Goal: Task Accomplishment & Management: Use online tool/utility

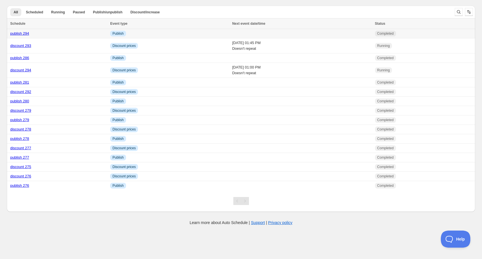
click at [23, 34] on link "publish 294" at bounding box center [19, 33] width 19 height 4
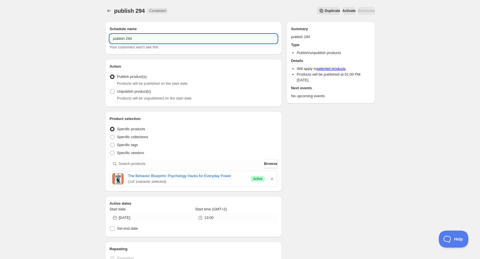
drag, startPoint x: 130, startPoint y: 38, endPoint x: 134, endPoint y: 38, distance: 4.0
click at [134, 38] on input "publish 294" at bounding box center [194, 38] width 168 height 9
type input "publish 295"
click at [271, 179] on icon "button" at bounding box center [272, 179] width 6 height 6
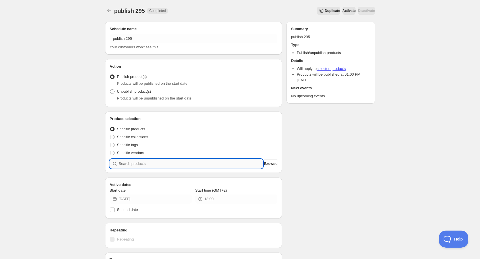
click at [218, 163] on input "search" at bounding box center [191, 163] width 144 height 9
type input "y"
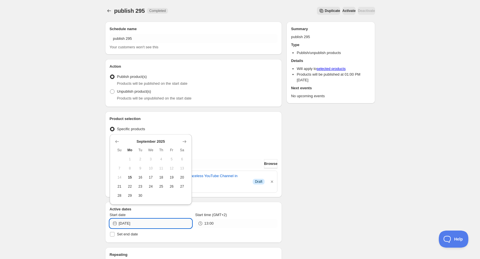
click at [157, 219] on input "[DATE]" at bounding box center [155, 223] width 73 height 9
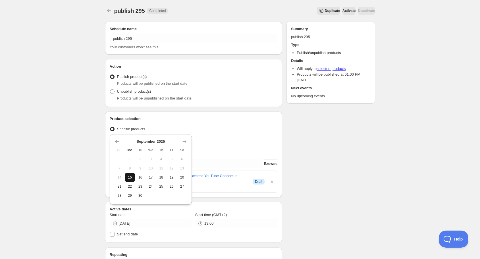
click at [133, 177] on button "15" at bounding box center [130, 177] width 11 height 9
type input "[DATE]"
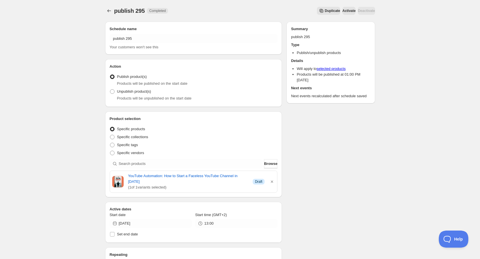
click at [109, 12] on icon "Schedules" at bounding box center [109, 11] width 6 height 6
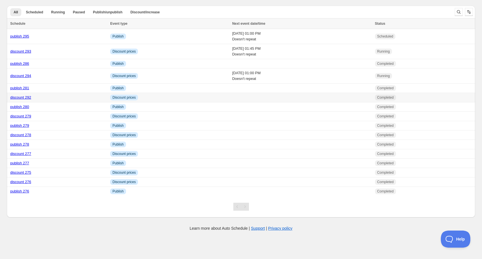
click at [24, 96] on link "discount 292" at bounding box center [20, 97] width 21 height 4
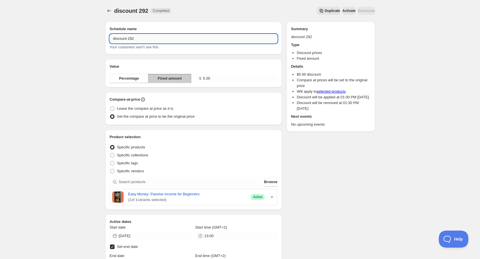
drag, startPoint x: 132, startPoint y: 40, endPoint x: 139, endPoint y: 40, distance: 6.8
click at [139, 40] on input "discount 292" at bounding box center [194, 38] width 168 height 9
type input "discount 295"
click at [273, 197] on icon "button" at bounding box center [272, 197] width 6 height 6
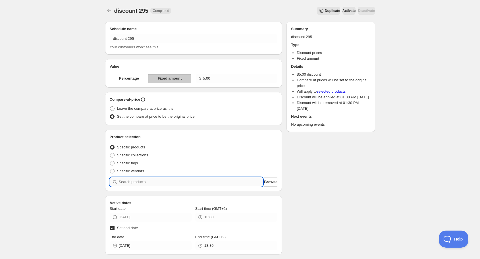
click at [199, 183] on input "search" at bounding box center [191, 181] width 144 height 9
type input "y"
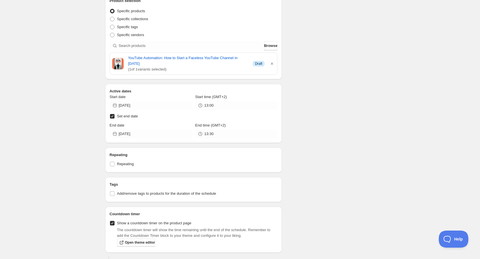
scroll to position [136, 0]
click at [143, 101] on input "[DATE]" at bounding box center [155, 105] width 73 height 9
click at [132, 148] on span "15" at bounding box center [130, 148] width 6 height 5
type input "[DATE]"
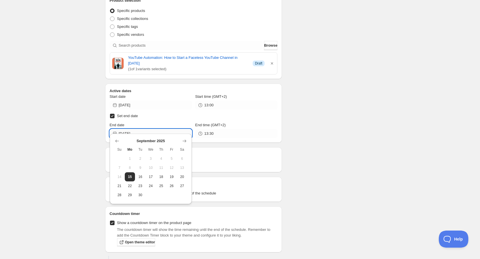
click at [144, 129] on input "[DATE]" at bounding box center [155, 133] width 73 height 9
click at [150, 176] on span "17" at bounding box center [151, 176] width 6 height 5
type input "[DATE]"
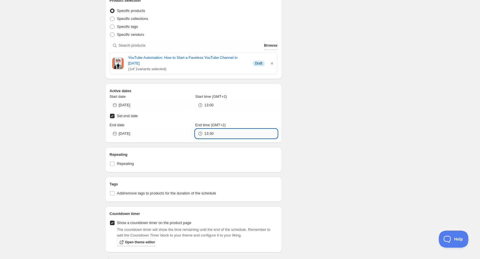
click at [236, 131] on input "13:30" at bounding box center [240, 133] width 73 height 9
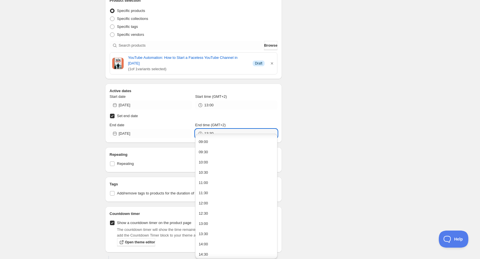
scroll to position [227, 0]
click at [217, 180] on button "13:00" at bounding box center [236, 178] width 79 height 9
type input "13:00"
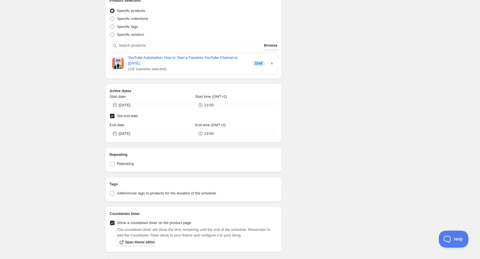
click at [333, 162] on div "Schedule name discount 295 Your customers won't see this Value Percentage Fixed…" at bounding box center [238, 196] width 274 height 631
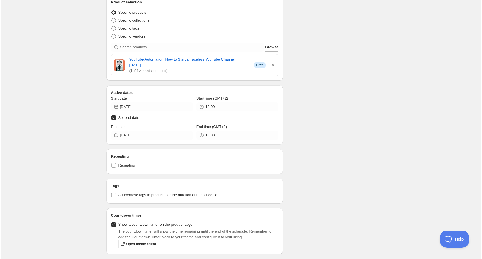
scroll to position [0, 0]
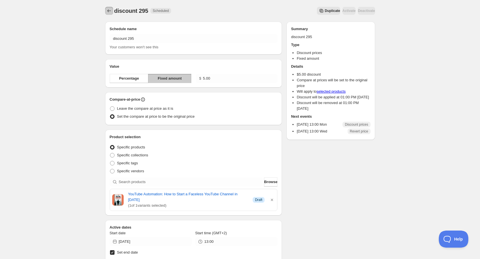
click at [109, 12] on icon "Schedules" at bounding box center [109, 11] width 6 height 6
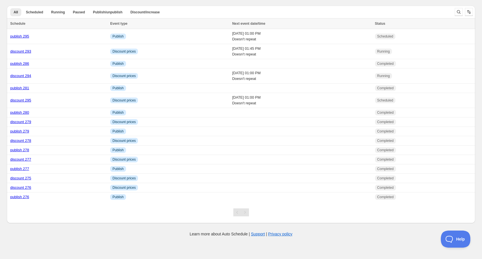
click at [128, 0] on div "Create schedule Help & support Cancel Discount prices Schedule a discount, sale…" at bounding box center [241, 112] width 469 height 225
